Goal: Communication & Community: Answer question/provide support

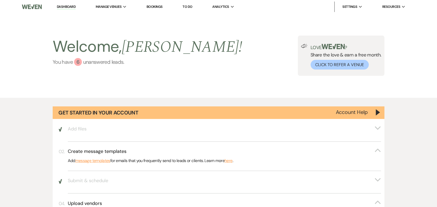
click at [83, 61] on link "You have 6 unanswered lead s ." at bounding box center [148, 62] width 190 height 8
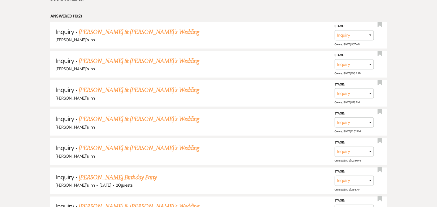
scroll to position [413, 0]
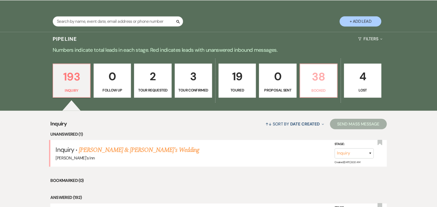
click at [308, 91] on p "Booked" at bounding box center [318, 90] width 31 height 6
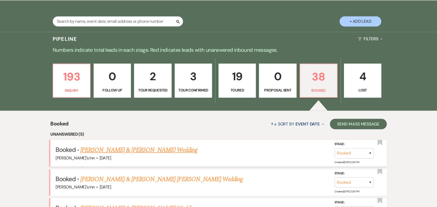
scroll to position [594, 0]
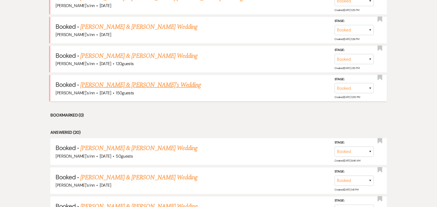
click at [131, 86] on link "[PERSON_NAME] & [PERSON_NAME]'s Wedding" at bounding box center [140, 84] width 121 height 9
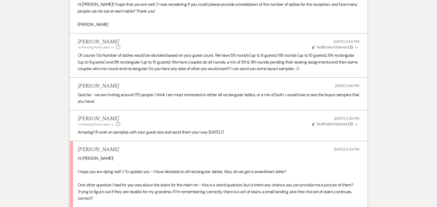
scroll to position [329, 0]
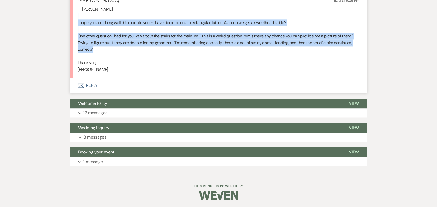
drag, startPoint x: 125, startPoint y: 19, endPoint x: 162, endPoint y: 47, distance: 46.2
click at [162, 47] on div "Hi [PERSON_NAME]! I hope you are doing well :) To update you - I have decided o…" at bounding box center [219, 39] width 282 height 67
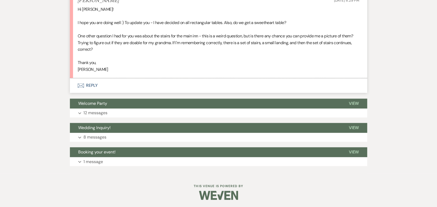
drag, startPoint x: 162, startPoint y: 47, endPoint x: 167, endPoint y: 54, distance: 8.9
click at [167, 54] on p at bounding box center [219, 56] width 282 height 7
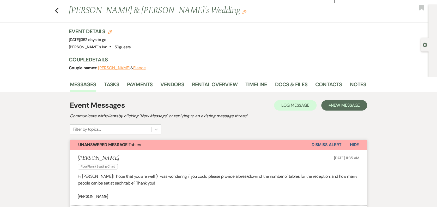
scroll to position [0, 0]
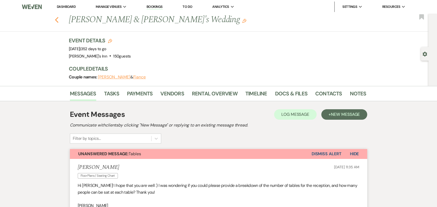
click at [59, 17] on icon "Previous" at bounding box center [57, 20] width 4 height 6
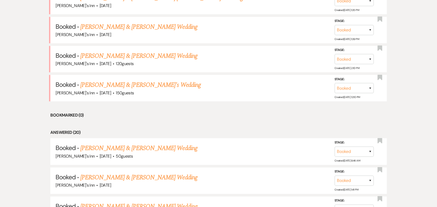
scroll to position [413, 0]
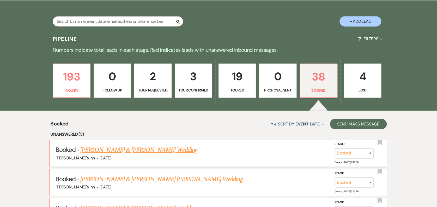
click at [144, 146] on link "[PERSON_NAME] & [PERSON_NAME] Wedding" at bounding box center [138, 149] width 117 height 9
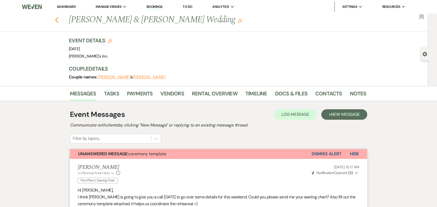
click at [58, 17] on button "Previous" at bounding box center [57, 19] width 4 height 7
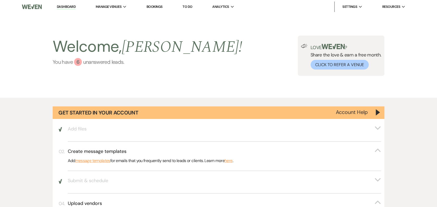
click at [107, 62] on link "You have 6 unanswered lead s ." at bounding box center [148, 62] width 190 height 8
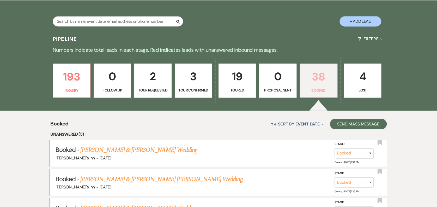
click at [321, 83] on p "38" at bounding box center [318, 76] width 31 height 17
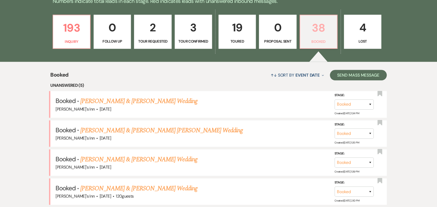
scroll to position [594, 0]
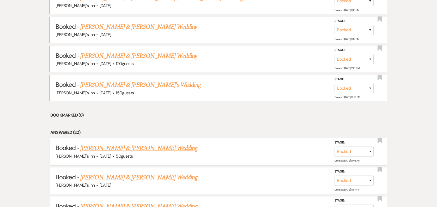
click at [130, 149] on link "[PERSON_NAME] & [PERSON_NAME] Wedding" at bounding box center [138, 147] width 117 height 9
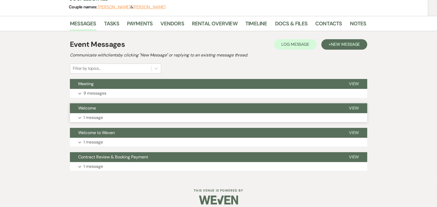
scroll to position [75, 0]
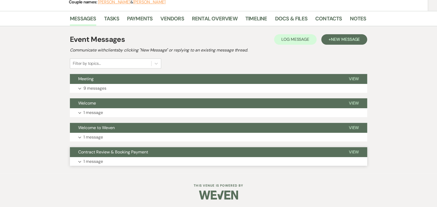
click at [94, 158] on p "1 message" at bounding box center [93, 161] width 20 height 7
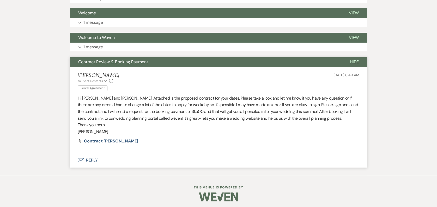
scroll to position [167, 0]
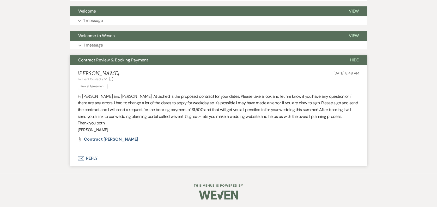
click at [106, 133] on li "[PERSON_NAME] to: Event Contacts Expand Info Rental Agreement [DATE] 8:49 AM Hi…" at bounding box center [218, 108] width 297 height 86
drag, startPoint x: 108, startPoint y: 136, endPoint x: 108, endPoint y: 140, distance: 4.7
click at [108, 136] on li "[PERSON_NAME] to: Event Contacts Expand Info Rental Agreement [DATE] 8:49 AM Hi…" at bounding box center [218, 108] width 297 height 86
click at [108, 141] on span "Contract [PERSON_NAME]" at bounding box center [111, 138] width 54 height 5
click at [100, 138] on span "Contract [PERSON_NAME]" at bounding box center [111, 138] width 54 height 5
